Goal: Navigation & Orientation: Find specific page/section

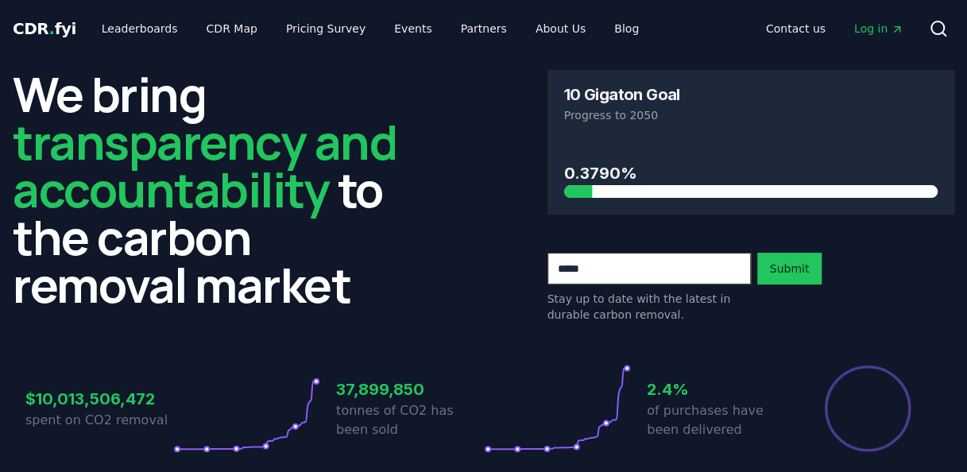
scroll to position [9, 0]
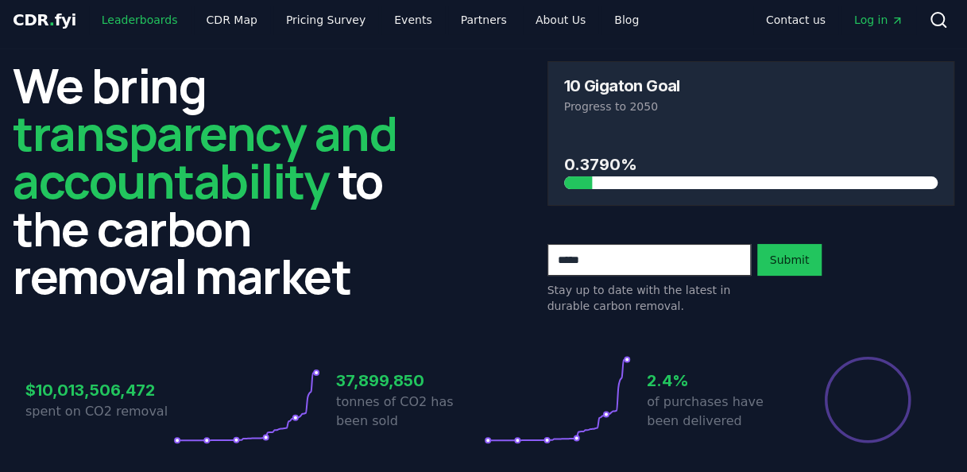
click at [118, 21] on link "Leaderboards" at bounding box center [140, 20] width 102 height 29
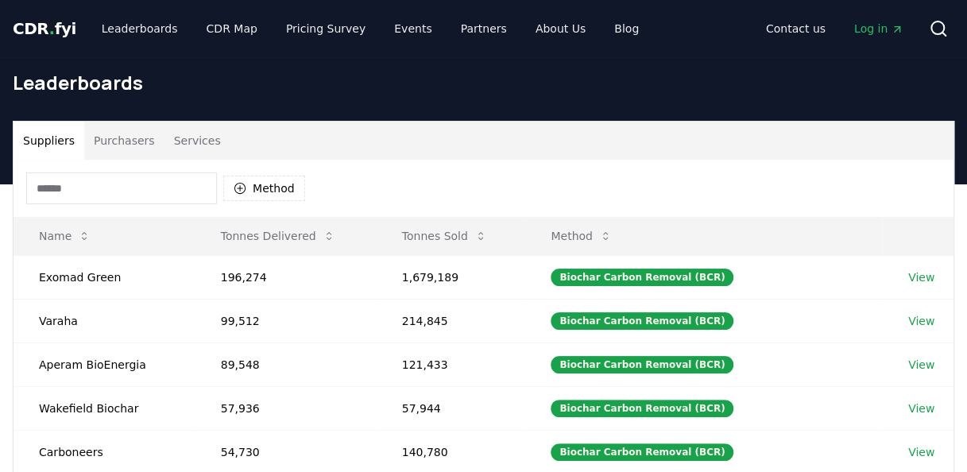
click at [24, 25] on span "CDR . fyi" at bounding box center [45, 28] width 64 height 19
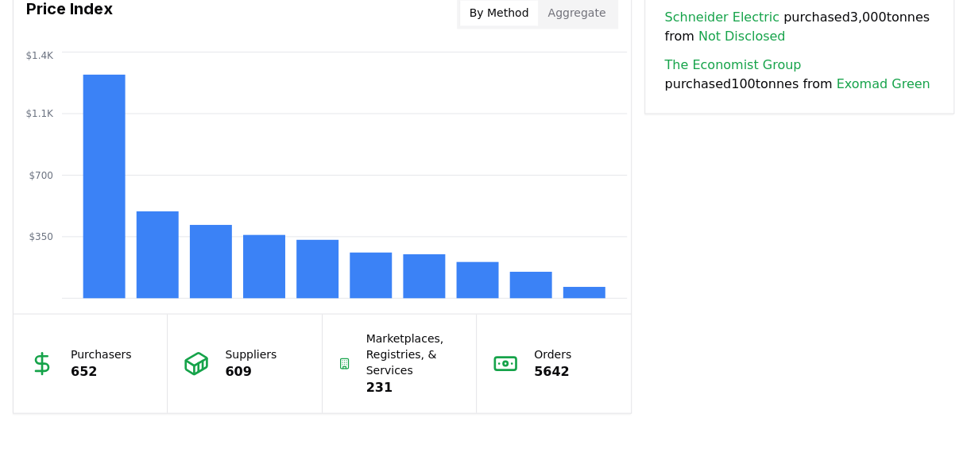
scroll to position [1350, 0]
